Goal: Transaction & Acquisition: Purchase product/service

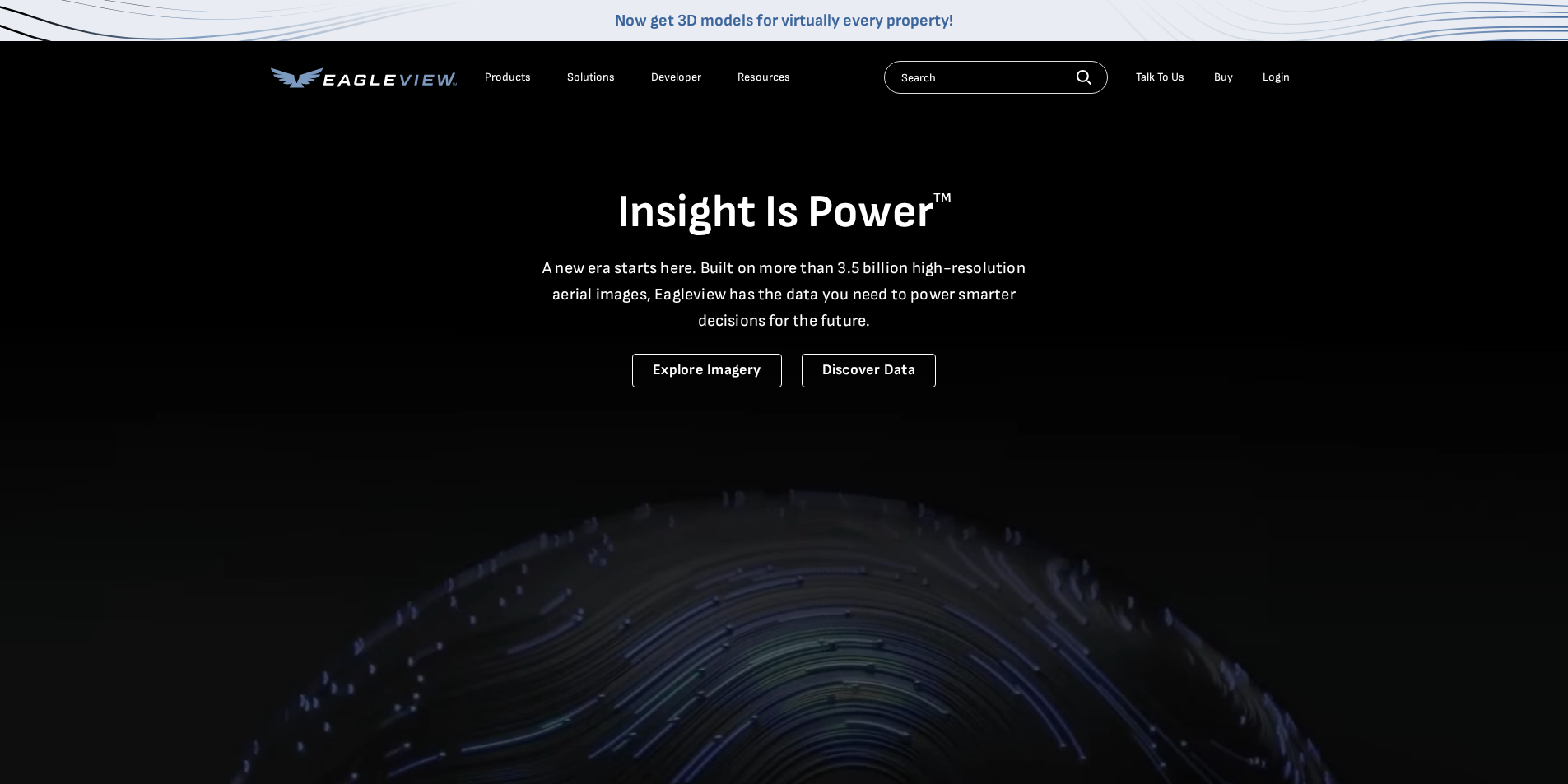
click at [1269, 81] on div "Login" at bounding box center [1276, 77] width 27 height 15
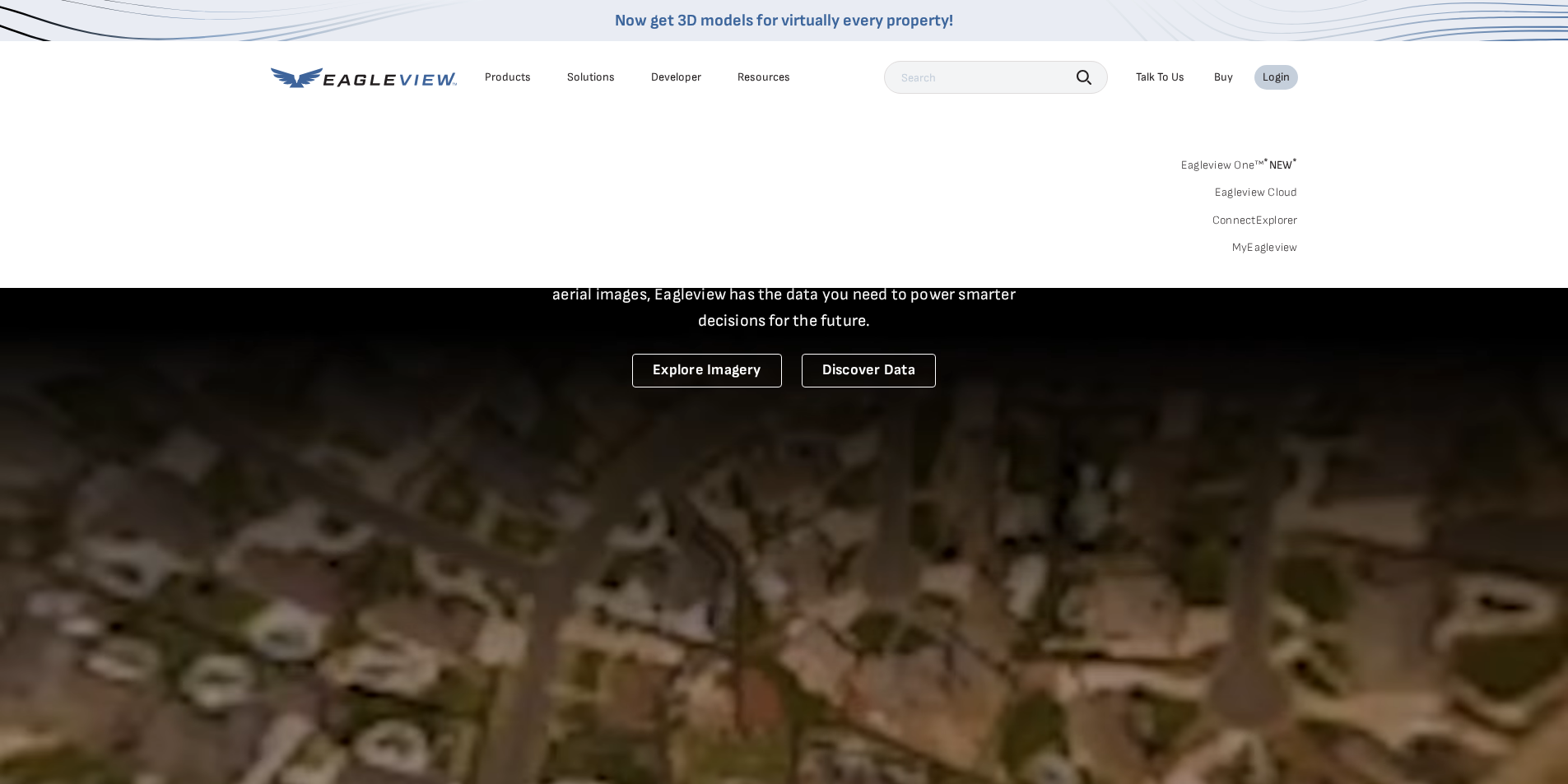
click at [1253, 248] on link "MyEagleview" at bounding box center [1264, 247] width 65 height 15
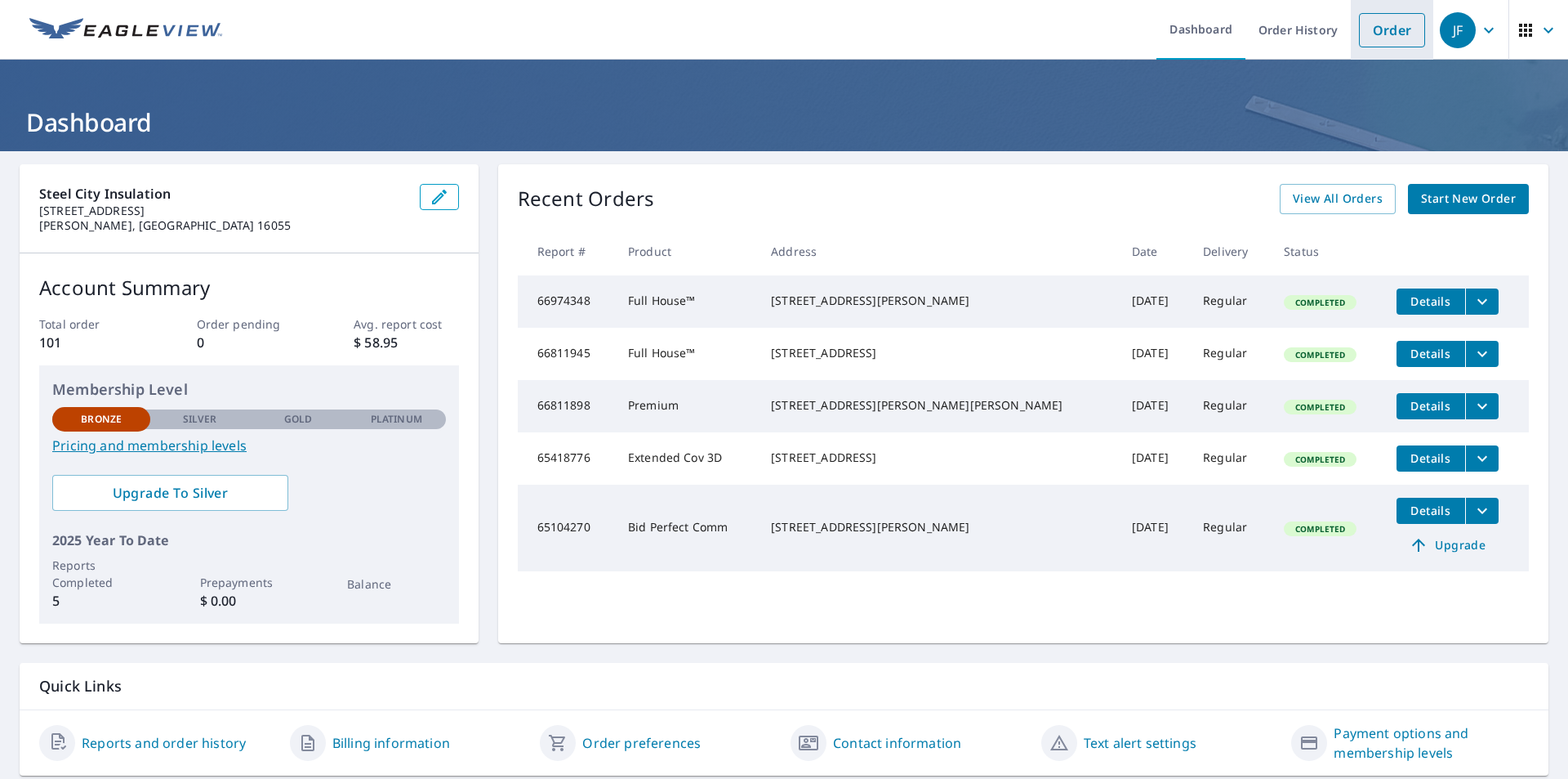
click at [1376, 29] on link "Order" at bounding box center [1392, 29] width 66 height 34
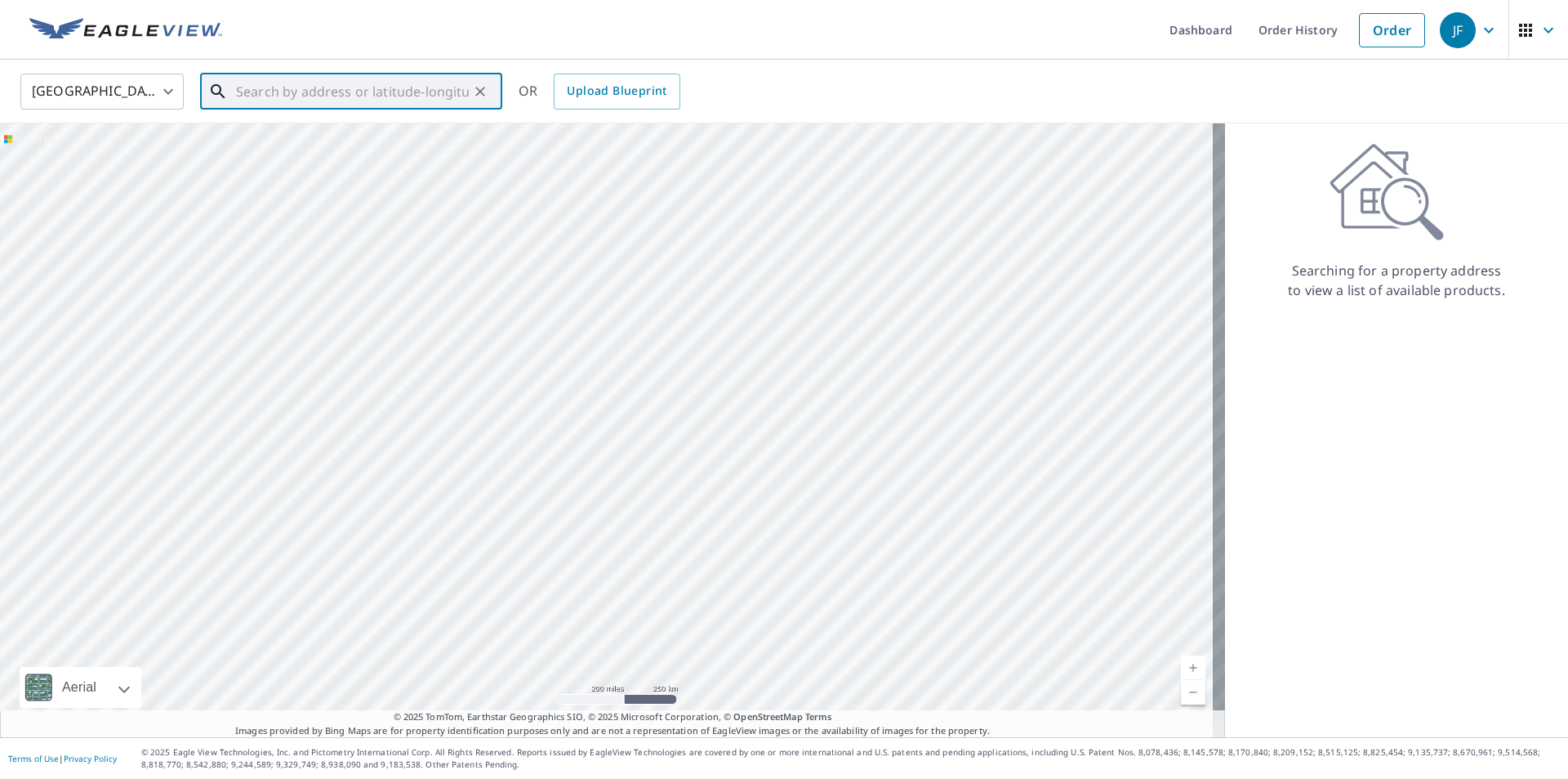
click at [267, 93] on input "text" at bounding box center [352, 91] width 233 height 46
click at [285, 155] on p "Pittsburgh, PA 15228" at bounding box center [361, 165] width 257 height 33
type input "201 Outlook Dr Pittsburgh, PA 15228"
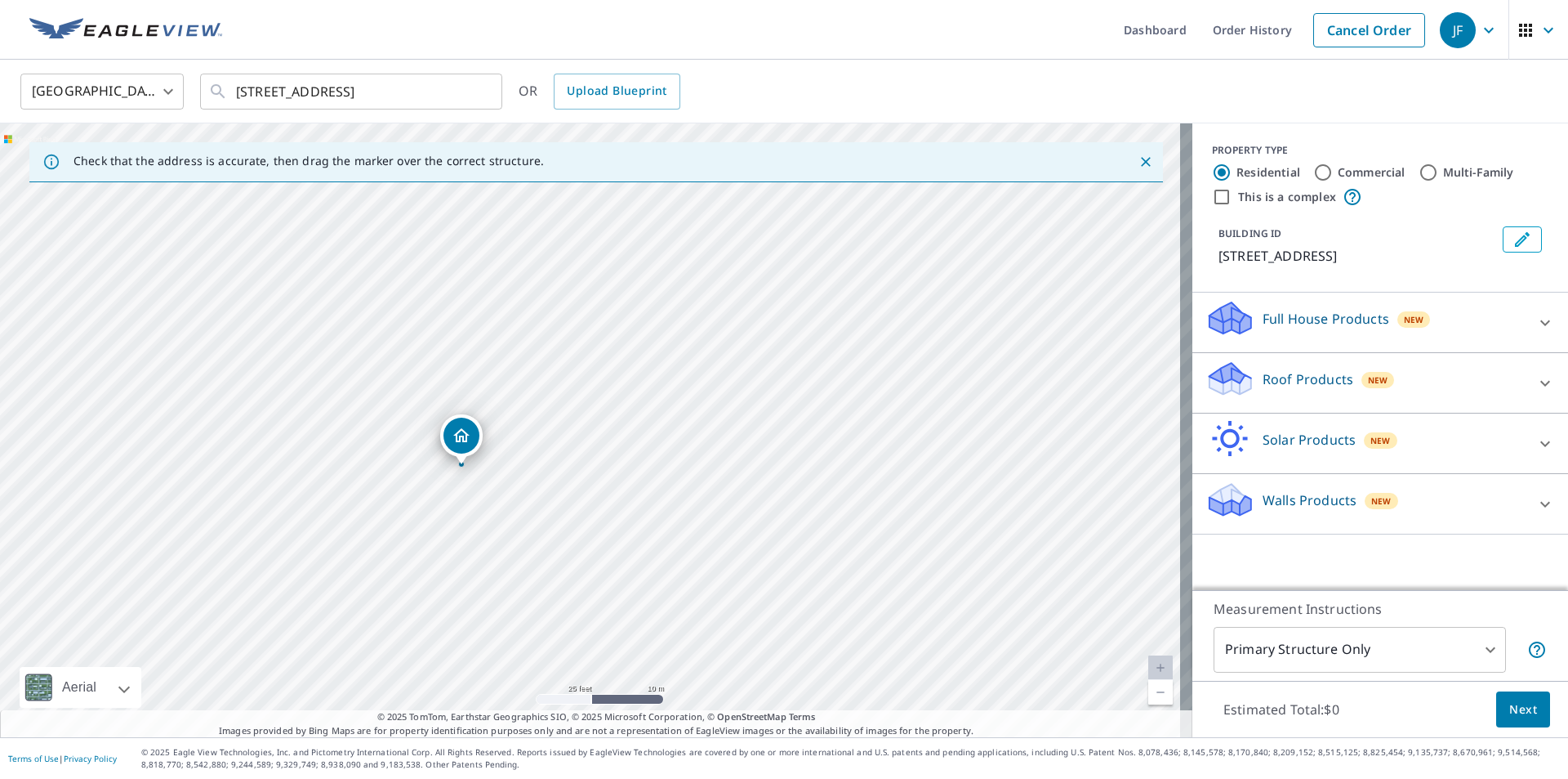
click at [470, 464] on div "Dropped pin, building 1, Residential property, 201 Outlook Dr Pittsburgh, PA 15…" at bounding box center [462, 456] width 21 height 16
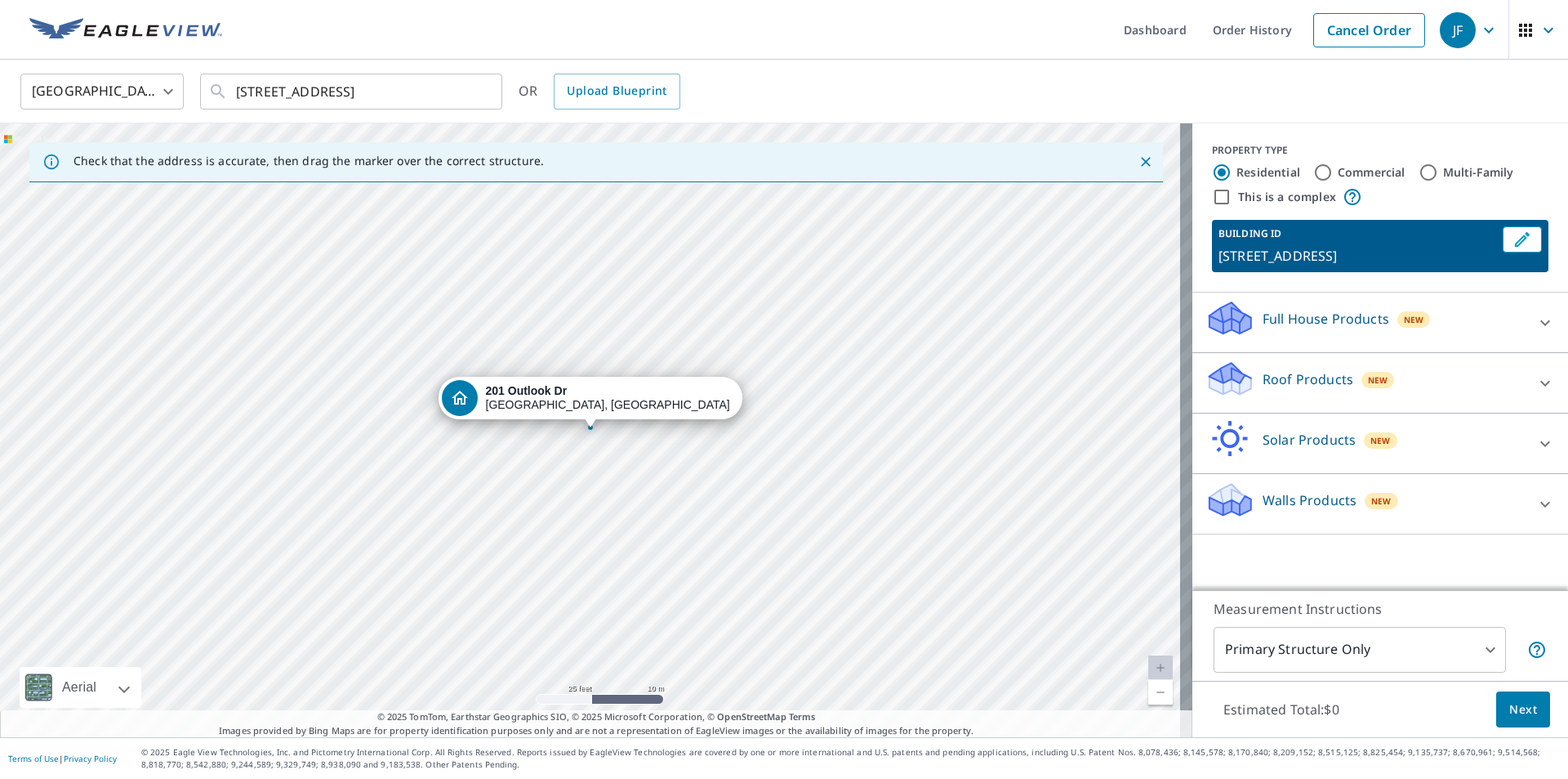
click at [1276, 329] on div "Full House Products New" at bounding box center [1365, 322] width 320 height 47
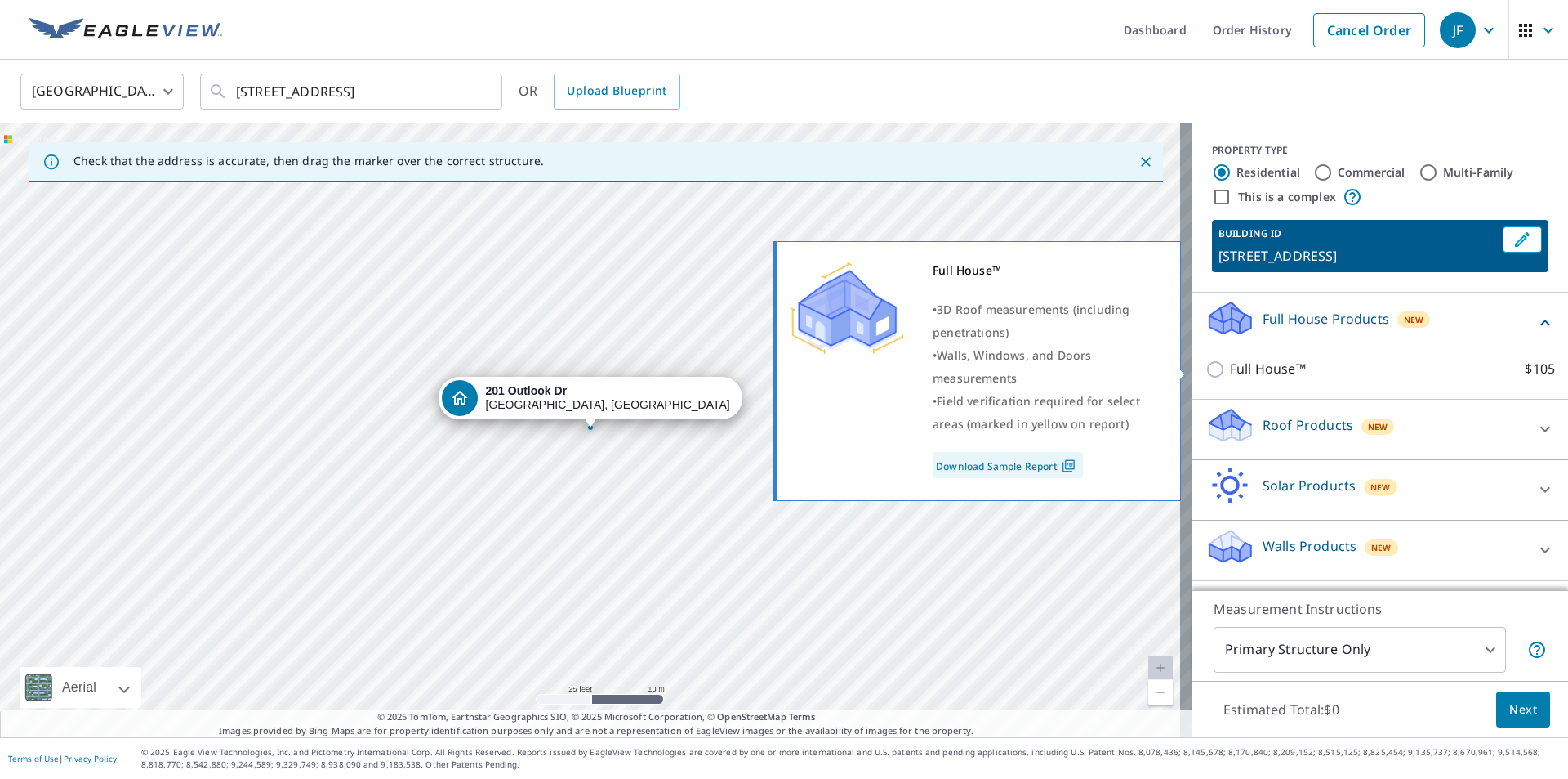
click at [1209, 375] on input "Full House™ $105" at bounding box center [1217, 370] width 24 height 19
checkbox input "true"
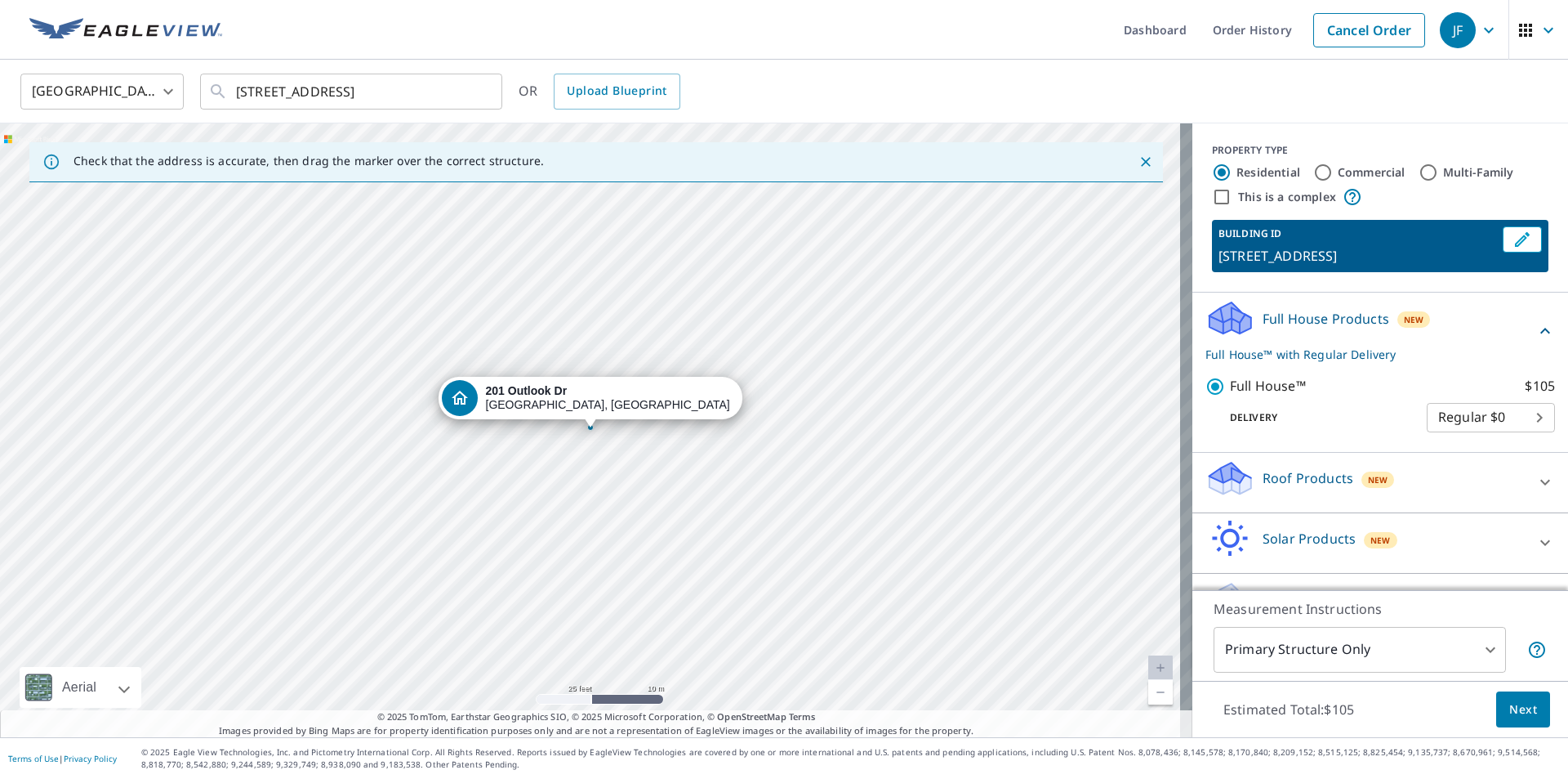
click at [1520, 708] on span "Next" at bounding box center [1523, 709] width 28 height 20
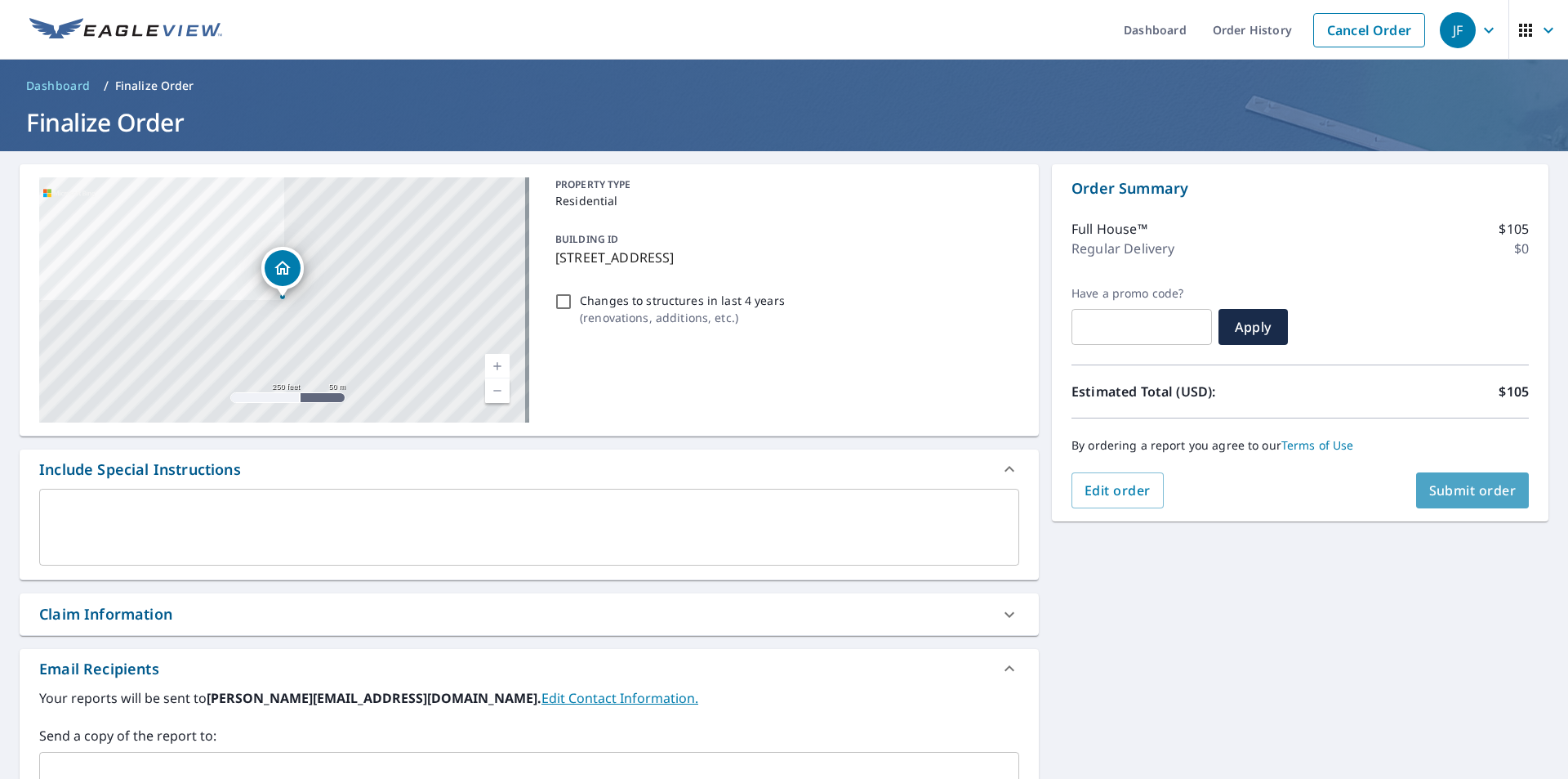
click at [1452, 496] on span "Submit order" at bounding box center [1473, 490] width 87 height 18
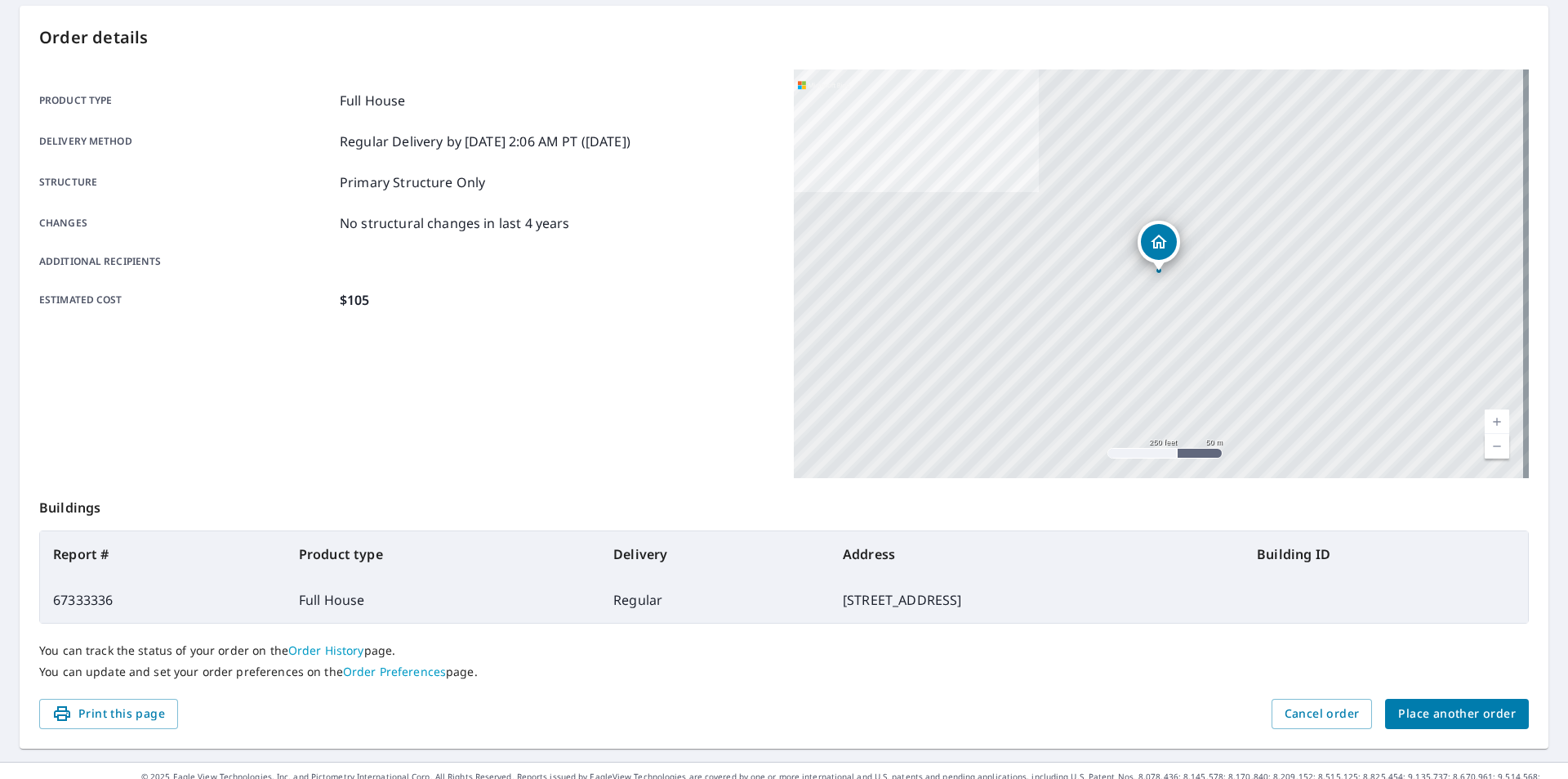
scroll to position [183, 0]
